Goal: Navigation & Orientation: Find specific page/section

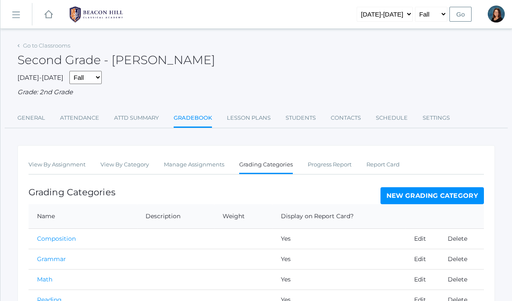
scroll to position [72, 0]
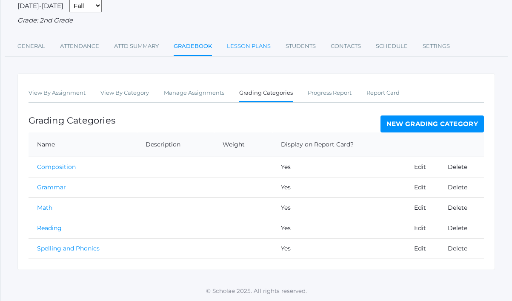
click at [260, 51] on link "Lesson Plans" at bounding box center [249, 46] width 44 height 17
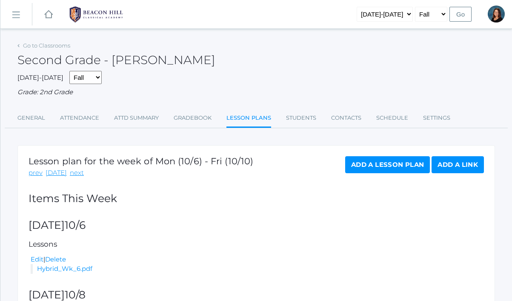
scroll to position [91, 0]
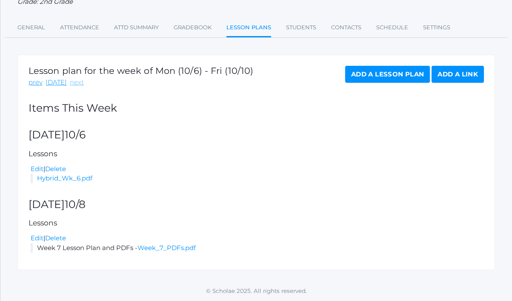
click at [71, 83] on link "next" at bounding box center [77, 83] width 14 height 10
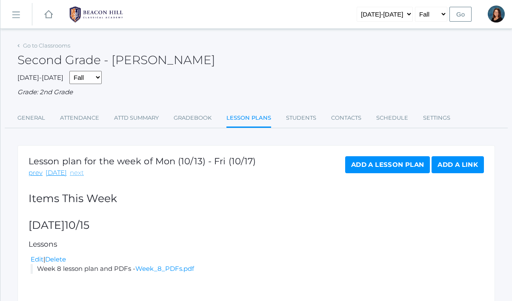
click at [71, 174] on link "next" at bounding box center [77, 173] width 14 height 10
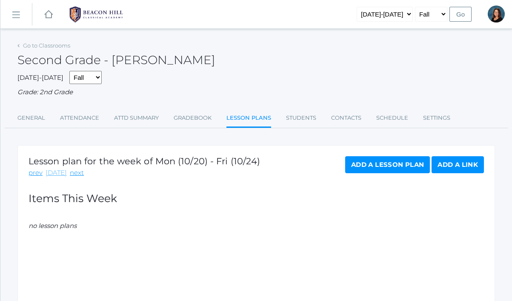
click at [54, 176] on link "[DATE]" at bounding box center [55, 173] width 21 height 10
